Goal: Task Accomplishment & Management: Manage account settings

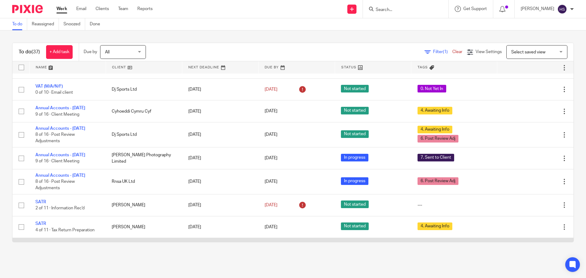
scroll to position [406, 0]
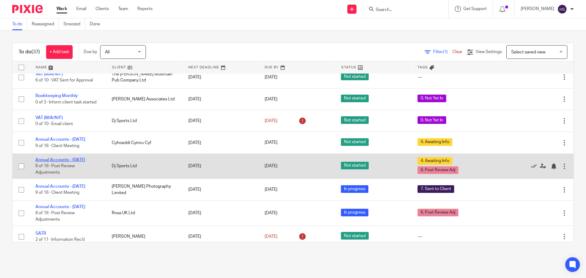
click at [51, 162] on link "Annual Accounts - [DATE]" at bounding box center [60, 160] width 50 height 4
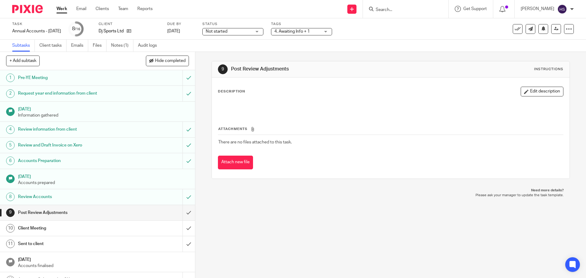
click at [332, 31] on div "4. Awaiting Info + 1" at bounding box center [301, 31] width 61 height 7
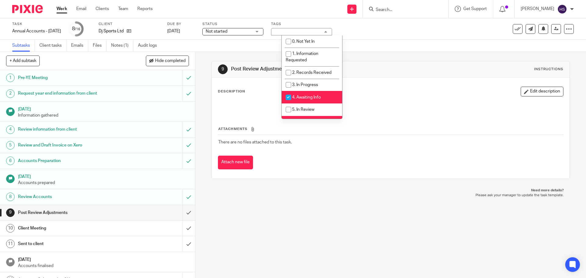
click at [304, 118] on li "6. Post Review Adj" at bounding box center [312, 122] width 60 height 13
checkbox input "false"
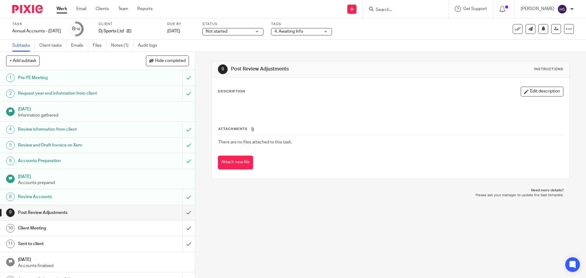
drag, startPoint x: 387, startPoint y: 47, endPoint x: 220, endPoint y: 24, distance: 169.3
click at [386, 47] on div "Subtasks Client tasks Emails Files Notes (1) Audit logs" at bounding box center [293, 46] width 586 height 12
click at [16, 7] on img at bounding box center [27, 9] width 31 height 8
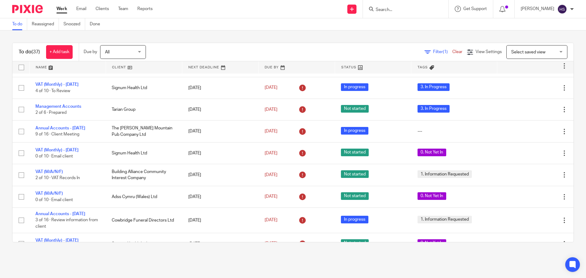
scroll to position [183, 0]
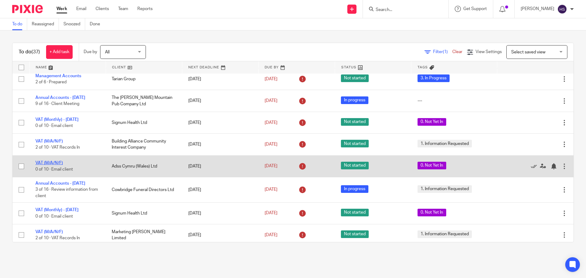
click at [52, 165] on link "VAT (M/A/N/F)" at bounding box center [48, 163] width 27 height 4
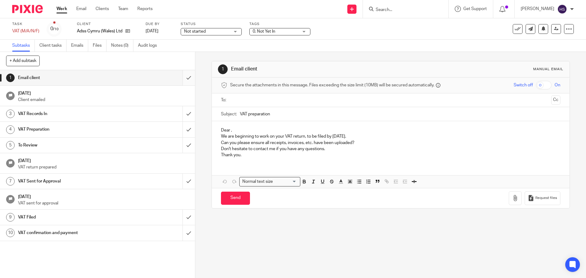
click at [182, 74] on input "submit" at bounding box center [97, 77] width 195 height 15
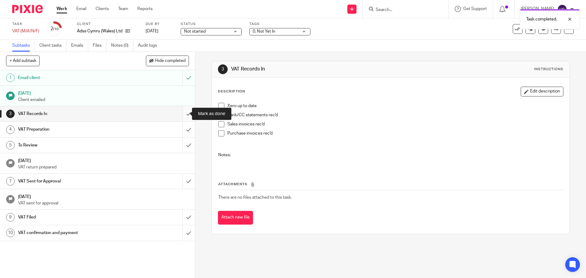
click at [184, 111] on input "submit" at bounding box center [97, 113] width 195 height 15
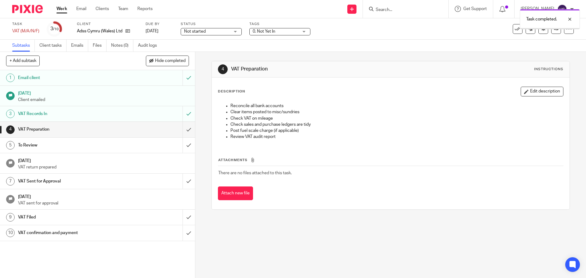
click at [273, 33] on span "0. Not Yet In" at bounding box center [264, 31] width 23 height 4
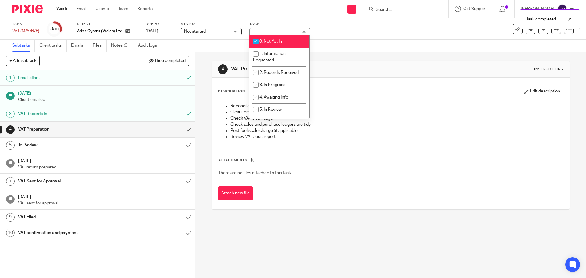
drag, startPoint x: 275, startPoint y: 40, endPoint x: 278, endPoint y: 74, distance: 33.7
click at [275, 40] on span "0. Not Yet In" at bounding box center [270, 41] width 23 height 4
checkbox input "false"
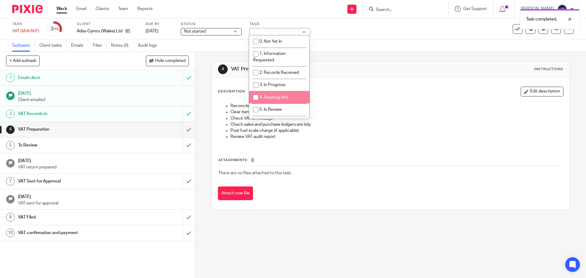
drag, startPoint x: 279, startPoint y: 96, endPoint x: 311, endPoint y: 83, distance: 34.4
click at [279, 96] on span "4. Awaiting Info" at bounding box center [273, 97] width 29 height 4
checkbox input "true"
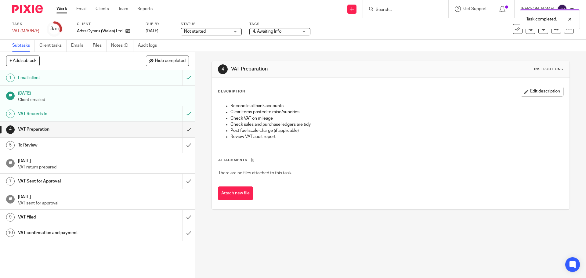
click at [342, 73] on div "4 VAT Preparation Instructions" at bounding box center [390, 69] width 345 height 10
click at [27, 7] on img at bounding box center [27, 9] width 31 height 8
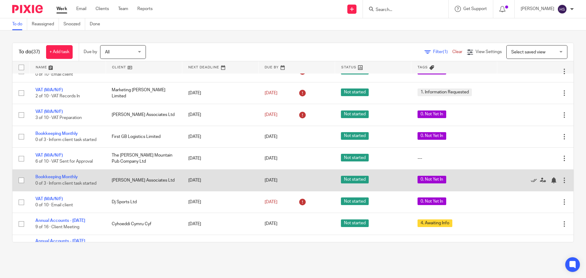
scroll to position [336, 0]
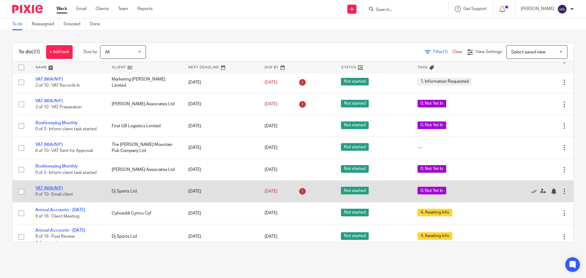
click at [51, 190] on link "VAT (M/A/N/F)" at bounding box center [48, 188] width 27 height 4
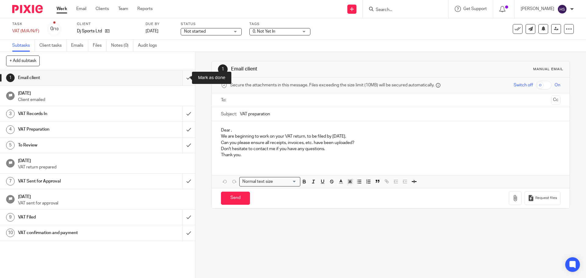
click at [182, 77] on input "submit" at bounding box center [97, 77] width 195 height 15
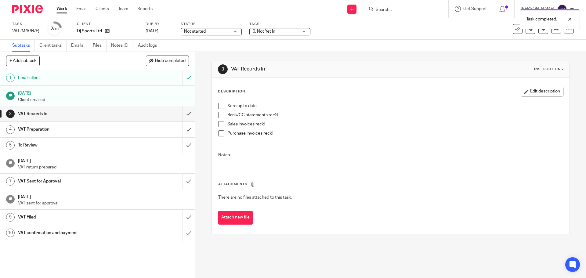
click at [290, 31] on span "0. Not Yet In" at bounding box center [276, 31] width 46 height 6
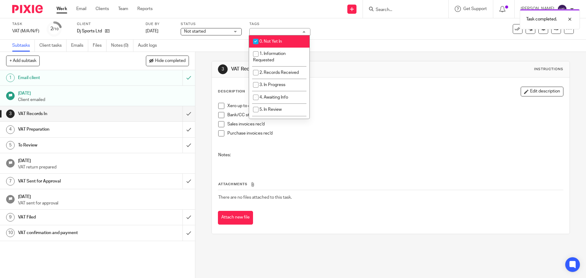
click at [366, 34] on div "Task VAT (M/A/N/F) Save VAT (M/A/N/F) 2 /10 Client Dj Sports Ltd Due by [DATE] …" at bounding box center [246, 29] width 468 height 15
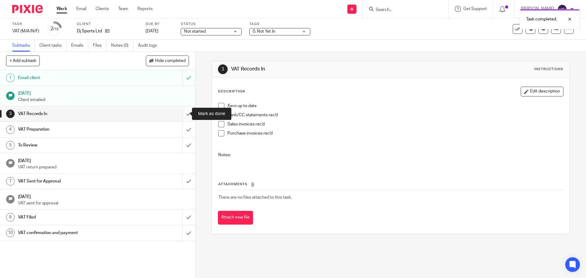
click at [182, 112] on input "submit" at bounding box center [97, 113] width 195 height 15
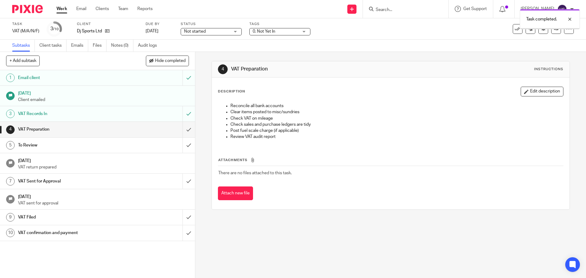
click at [277, 32] on span "0. Not Yet In" at bounding box center [276, 31] width 46 height 6
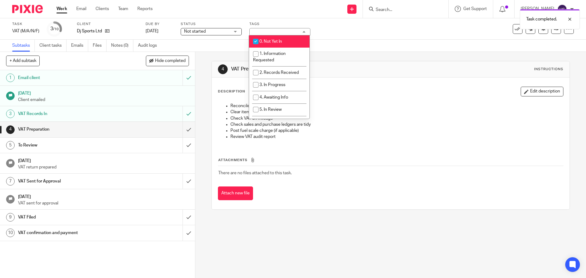
click at [277, 40] on span "0. Not Yet In" at bounding box center [270, 41] width 23 height 4
checkbox input "false"
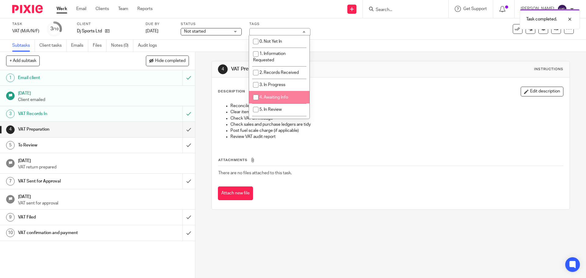
click at [282, 93] on li "4. Awaiting Info" at bounding box center [279, 97] width 60 height 13
checkbox input "true"
drag, startPoint x: 362, startPoint y: 41, endPoint x: 324, endPoint y: 39, distance: 38.8
click at [359, 40] on div "Subtasks Client tasks Emails Files Notes (0) Audit logs" at bounding box center [293, 46] width 586 height 12
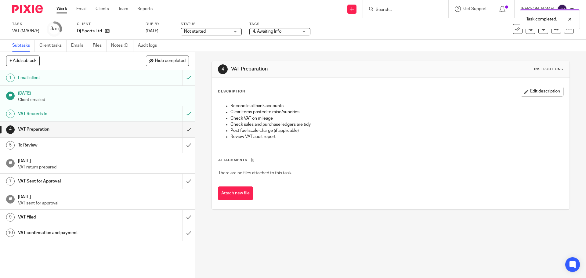
click at [208, 30] on span "Not started" at bounding box center [207, 31] width 46 height 6
drag, startPoint x: 203, startPoint y: 50, endPoint x: 251, endPoint y: 41, distance: 48.2
click at [203, 51] on li "In progress" at bounding box center [210, 54] width 60 height 13
click at [346, 34] on div "Task VAT (M/A/N/F) Save VAT (M/A/N/F) 3 /10 Client Dj Sports Ltd Due by 3 Oct 2…" at bounding box center [246, 29] width 468 height 15
click at [23, 5] on div at bounding box center [25, 9] width 50 height 18
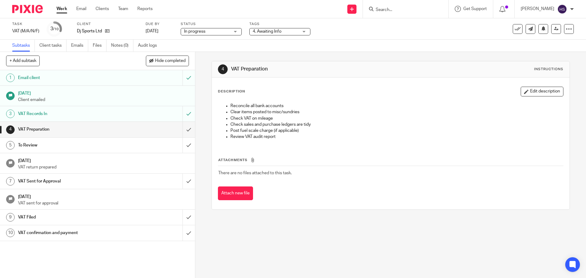
click at [32, 9] on img at bounding box center [27, 9] width 31 height 8
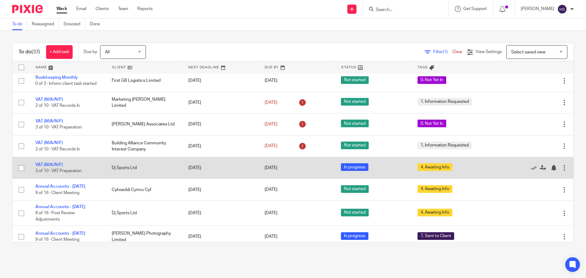
scroll to position [397, 0]
